Goal: Task Accomplishment & Management: Use online tool/utility

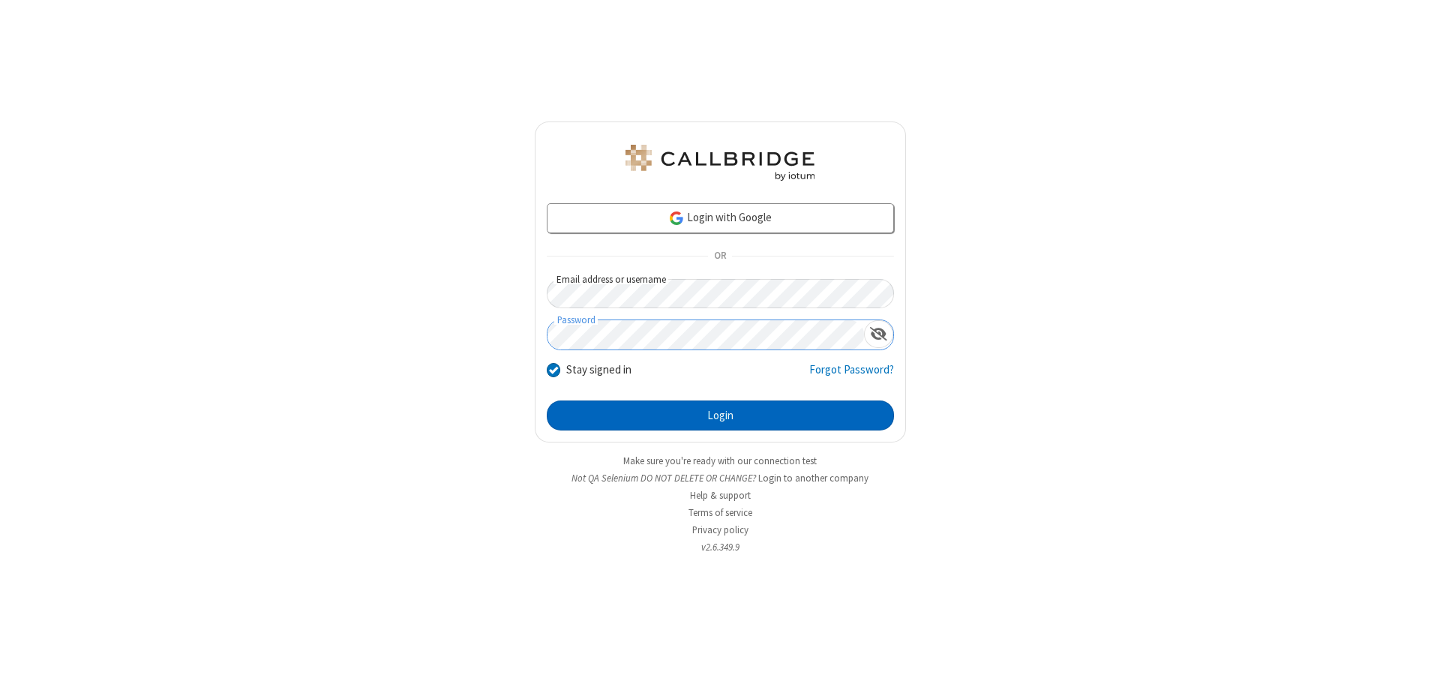
click at [720, 416] on button "Login" at bounding box center [720, 416] width 347 height 30
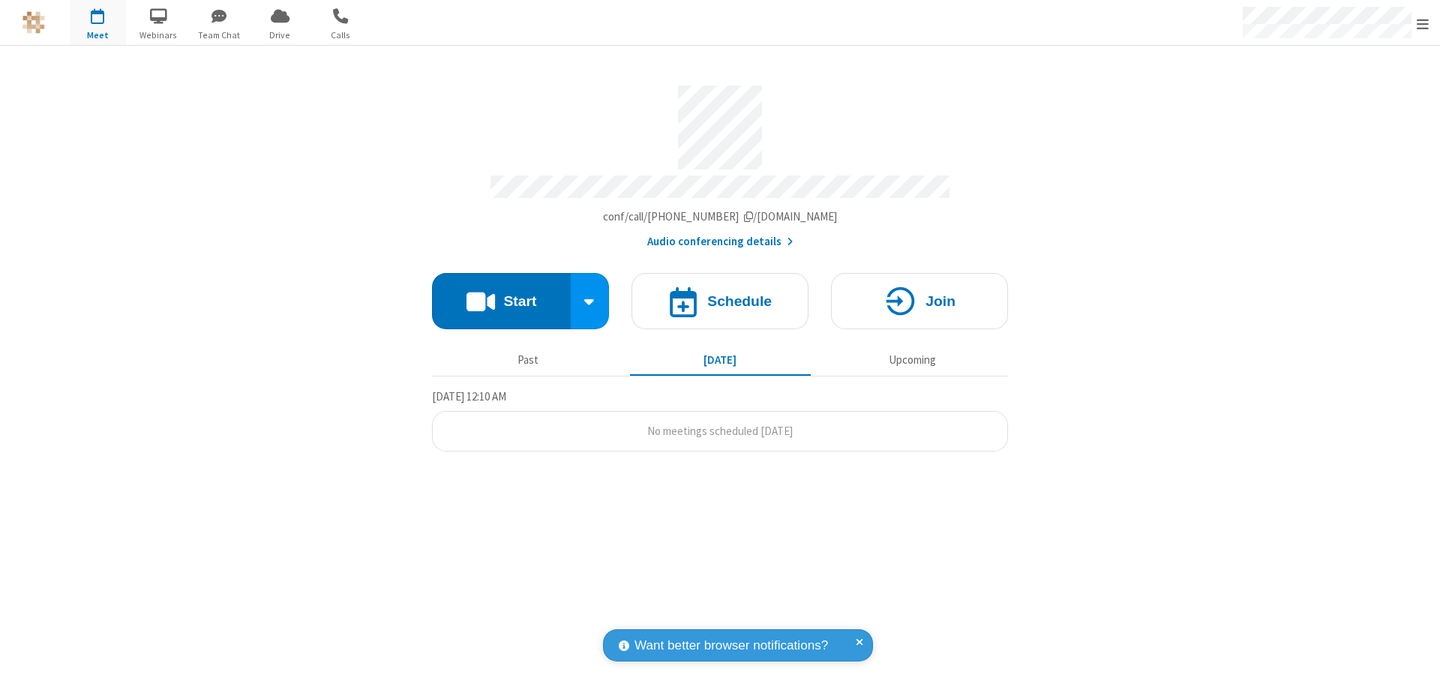
click at [1423, 23] on span "Open menu" at bounding box center [1423, 24] width 12 height 15
click at [98, 23] on span "button" at bounding box center [98, 16] width 56 height 26
click at [720, 294] on h4 "Schedule" at bounding box center [739, 301] width 65 height 14
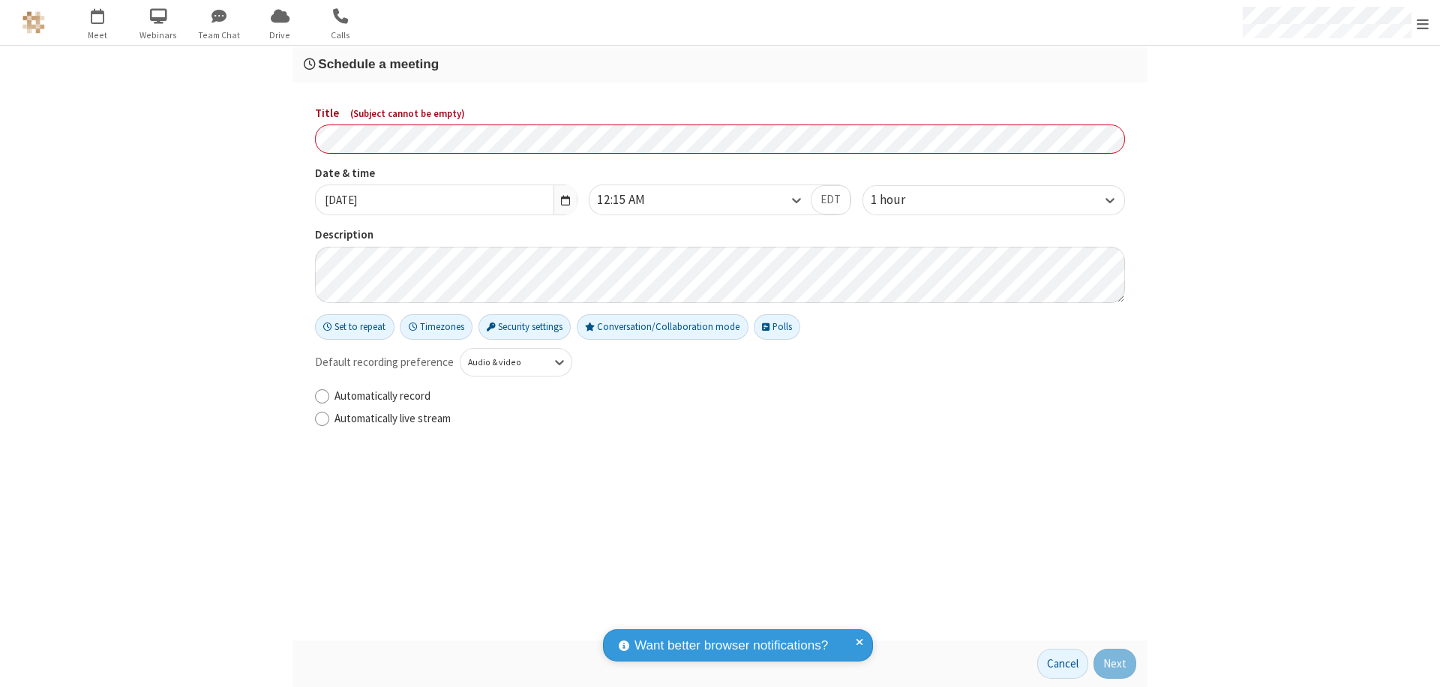
click at [720, 64] on h3 "Schedule a meeting" at bounding box center [720, 64] width 833 height 14
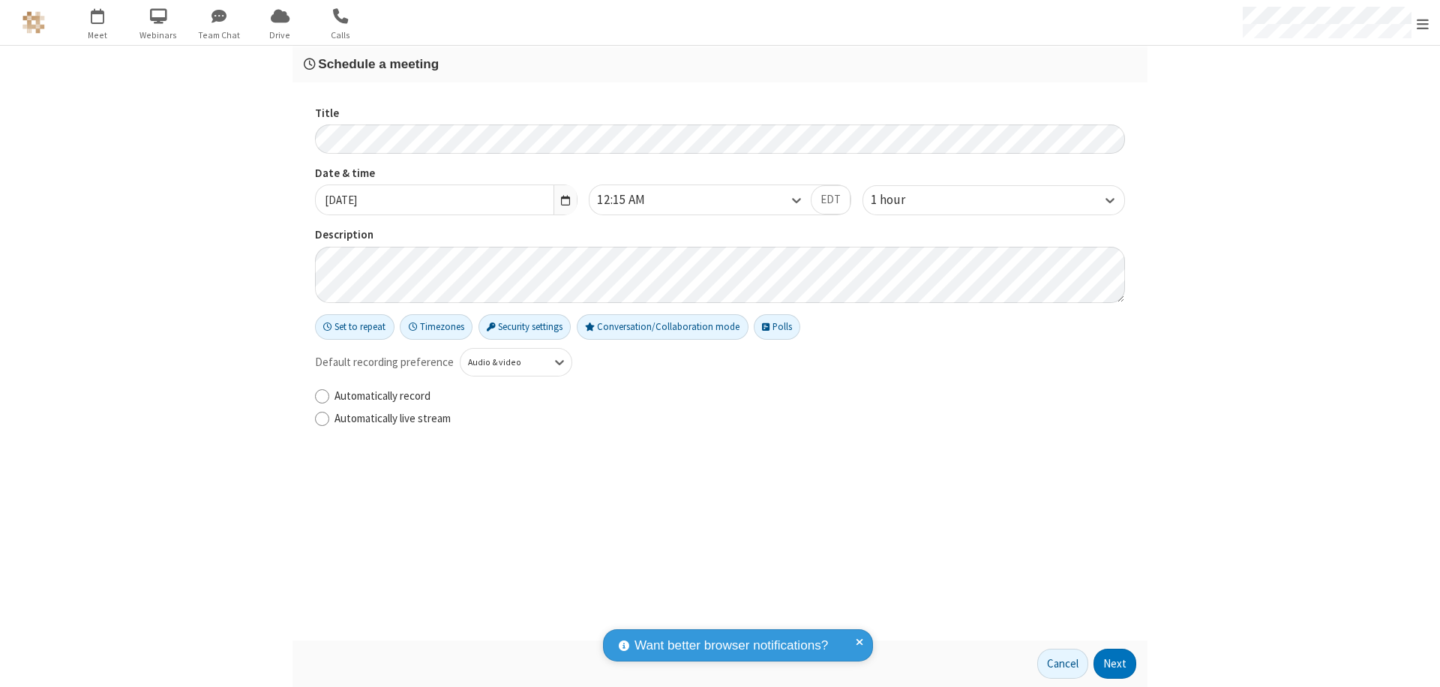
click at [1116, 664] on button "Next" at bounding box center [1115, 664] width 43 height 30
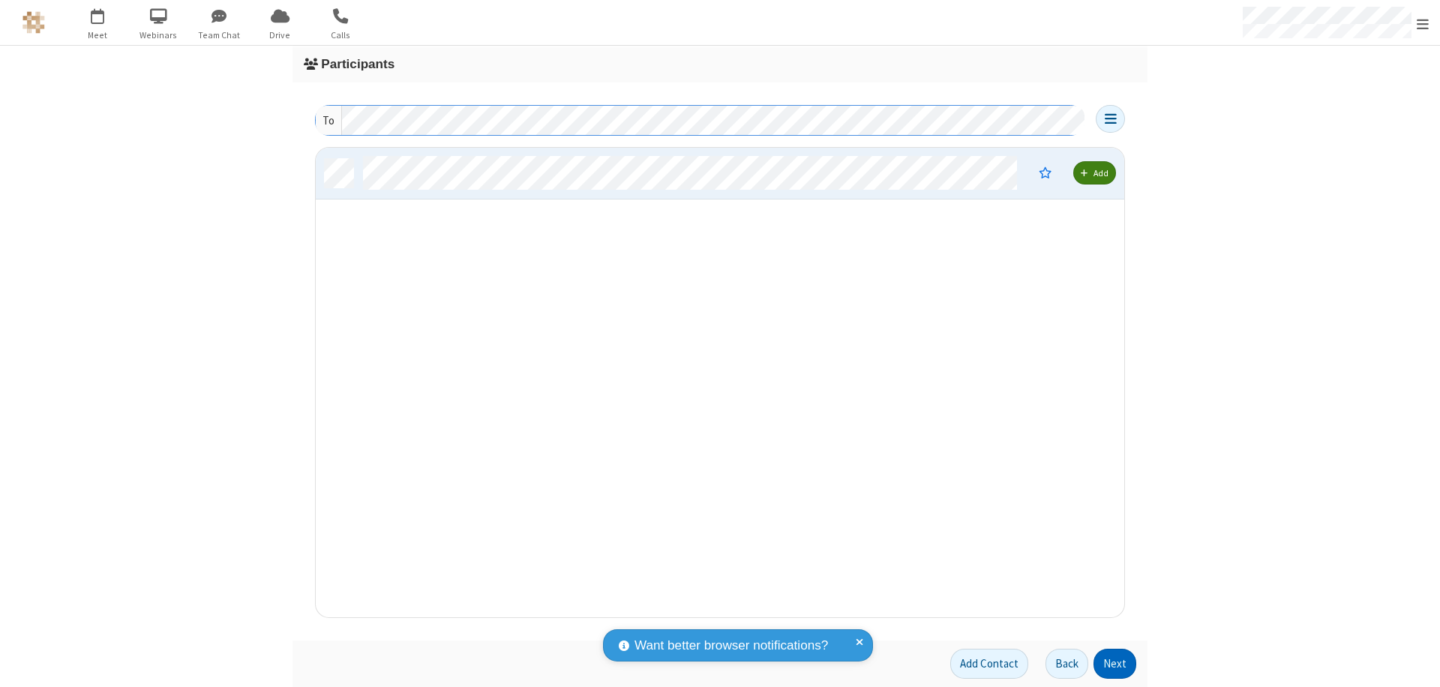
click at [1116, 664] on button "Next" at bounding box center [1115, 664] width 43 height 30
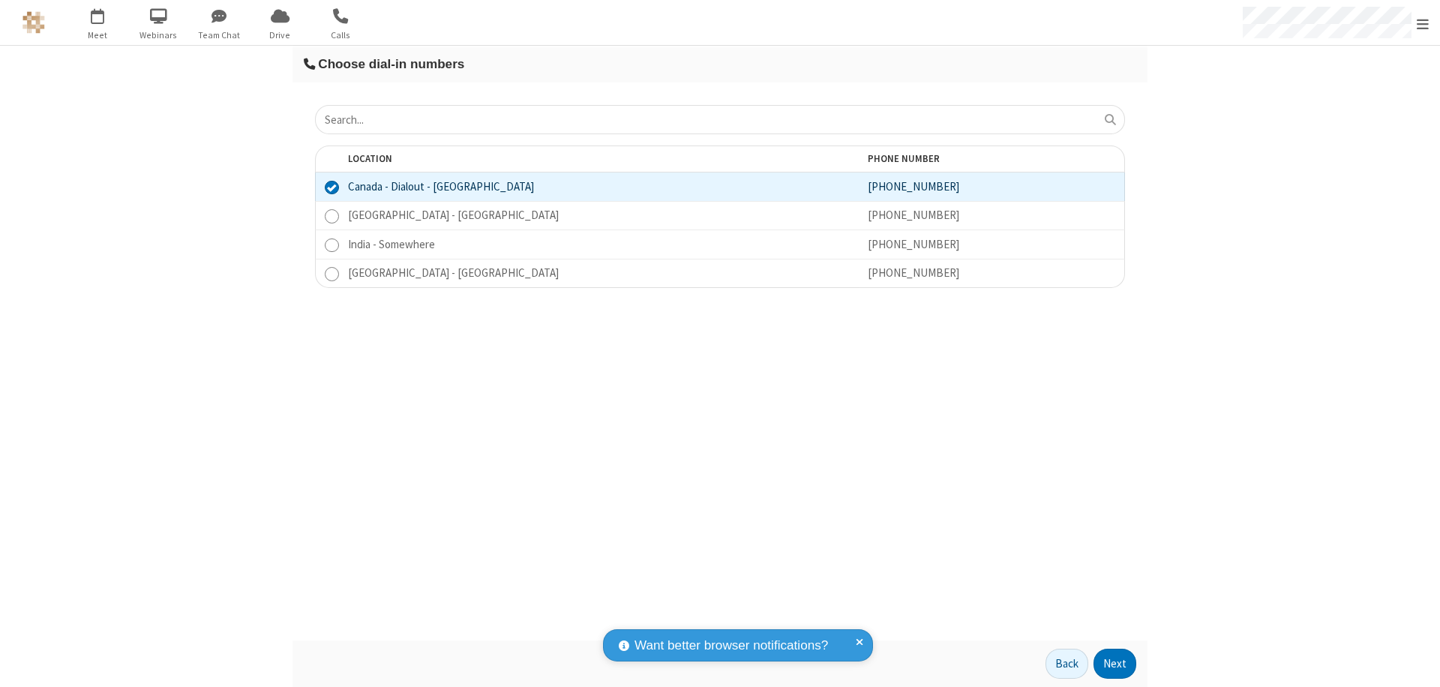
click at [1116, 664] on button "Next" at bounding box center [1115, 664] width 43 height 30
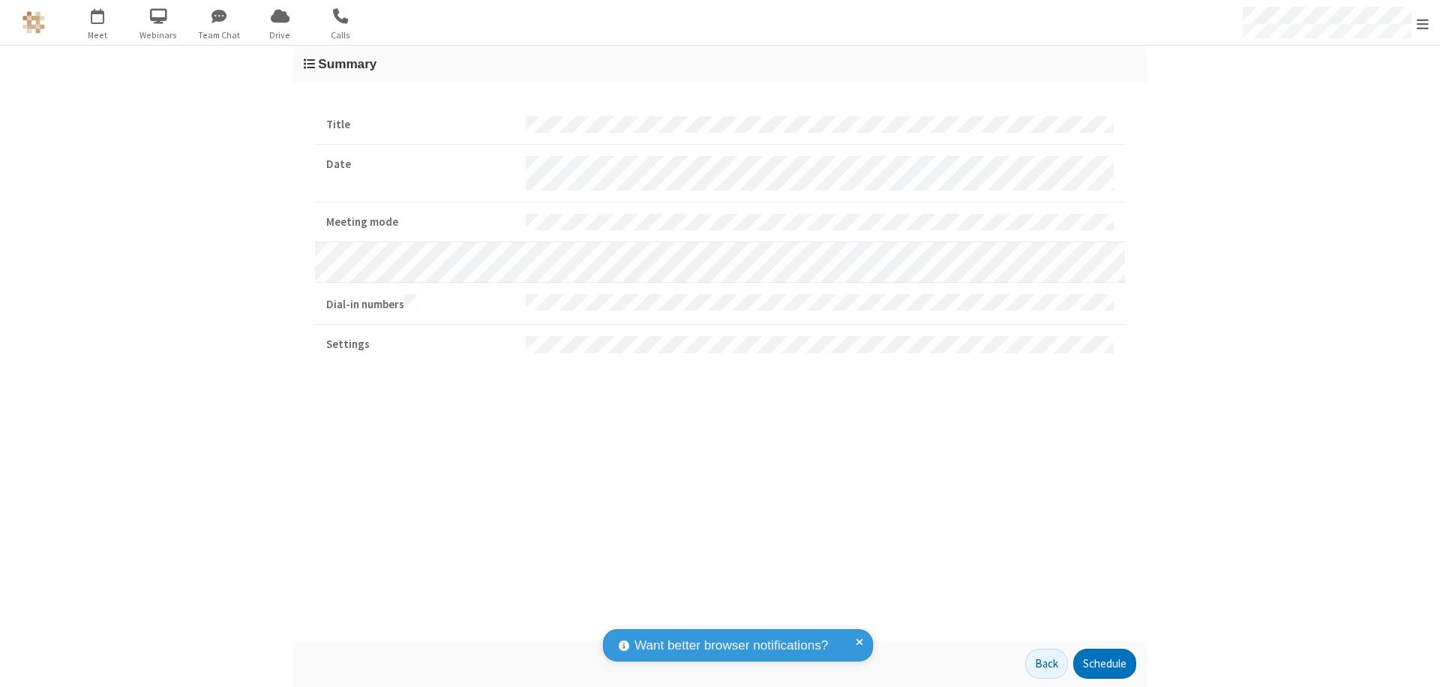
click at [1104, 664] on button "Schedule" at bounding box center [1105, 664] width 63 height 30
